Goal: Information Seeking & Learning: Learn about a topic

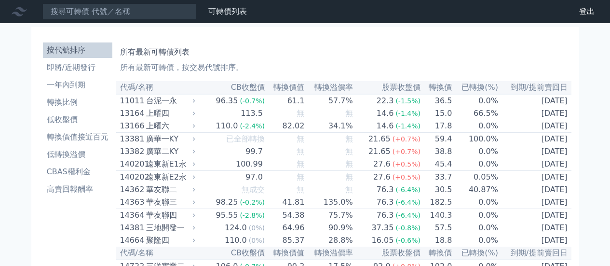
click at [195, 102] on icon at bounding box center [194, 101] width 2 height 4
